Goal: Navigation & Orientation: Find specific page/section

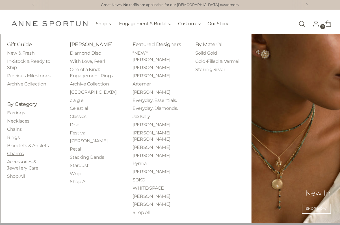
click at [18, 152] on link "Charms" at bounding box center [15, 153] width 17 height 5
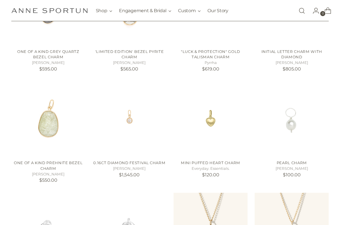
scroll to position [281, 0]
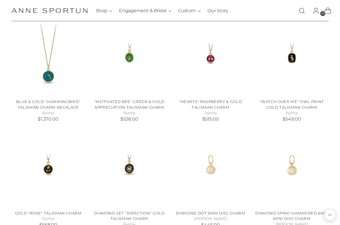
scroll to position [676, 0]
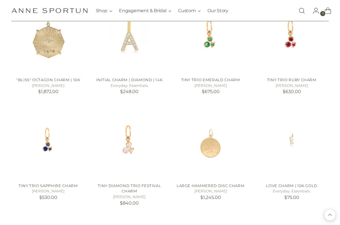
scroll to position [1258, 0]
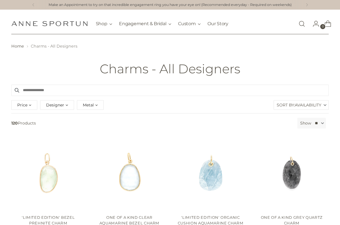
click at [59, 104] on span "Designer" at bounding box center [55, 105] width 18 height 6
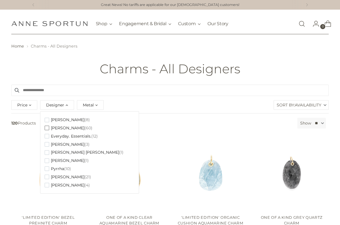
click at [46, 128] on span "button" at bounding box center [47, 128] width 5 height 5
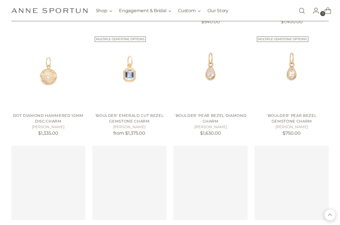
scroll to position [451, 0]
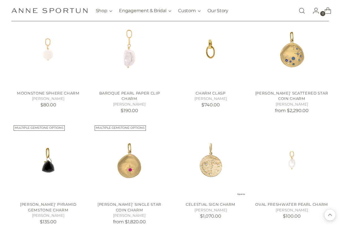
scroll to position [810, 0]
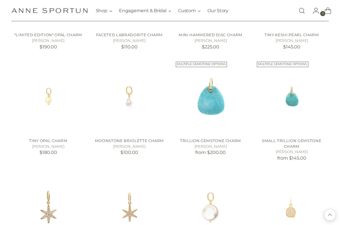
scroll to position [1090, 0]
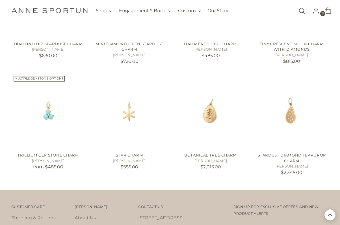
scroll to position [1648, 0]
